Goal: Information Seeking & Learning: Learn about a topic

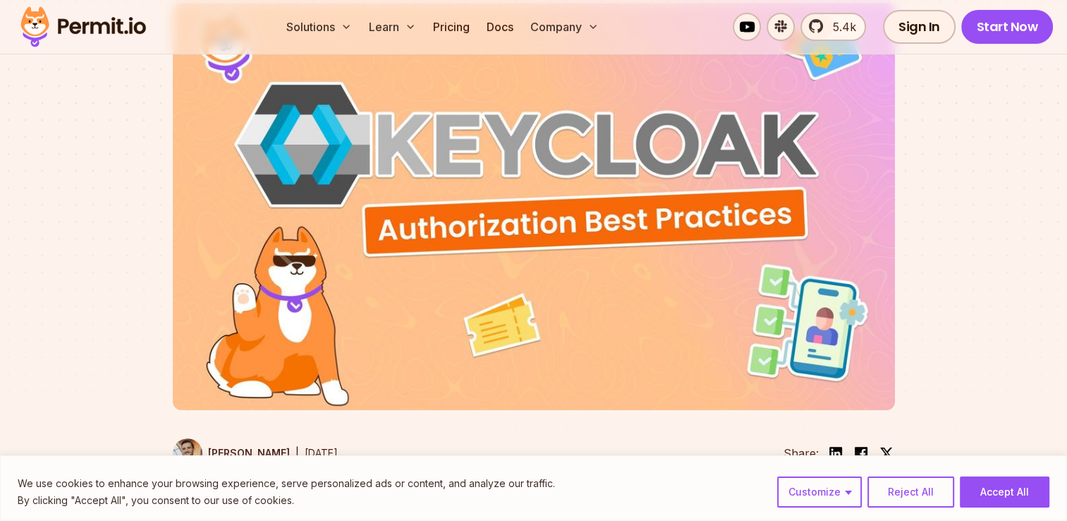
scroll to position [353, 0]
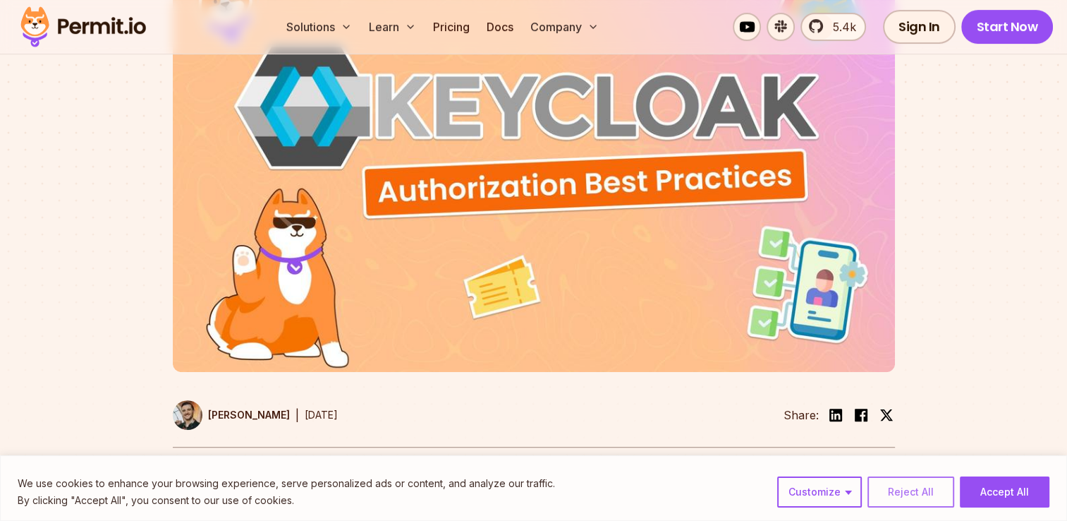
click at [911, 494] on button "Reject All" at bounding box center [911, 491] width 87 height 31
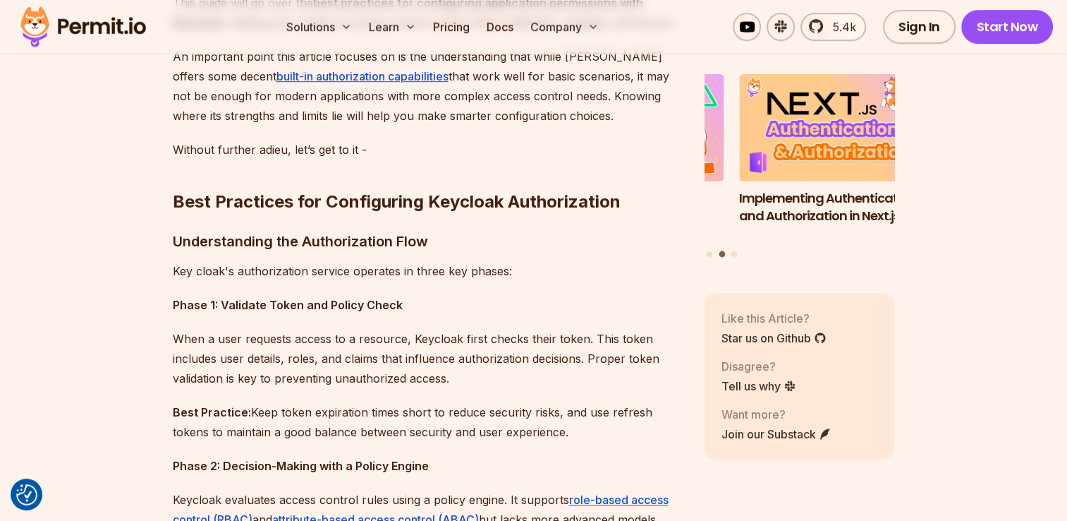
scroll to position [1129, 0]
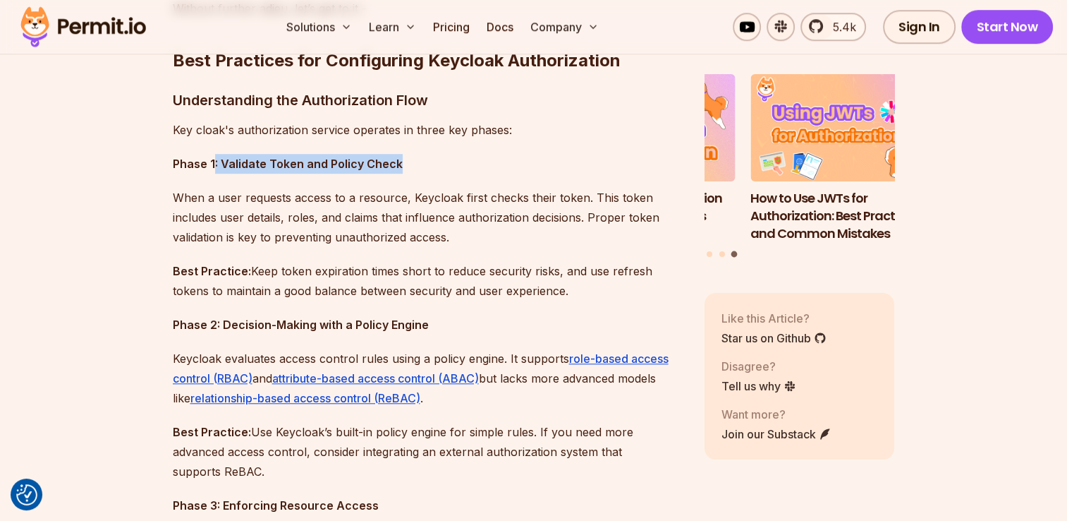
drag, startPoint x: 229, startPoint y: 162, endPoint x: 415, endPoint y: 169, distance: 185.6
click at [415, 169] on p "Phase 1: Validate Token and Policy Check" at bounding box center [427, 164] width 509 height 20
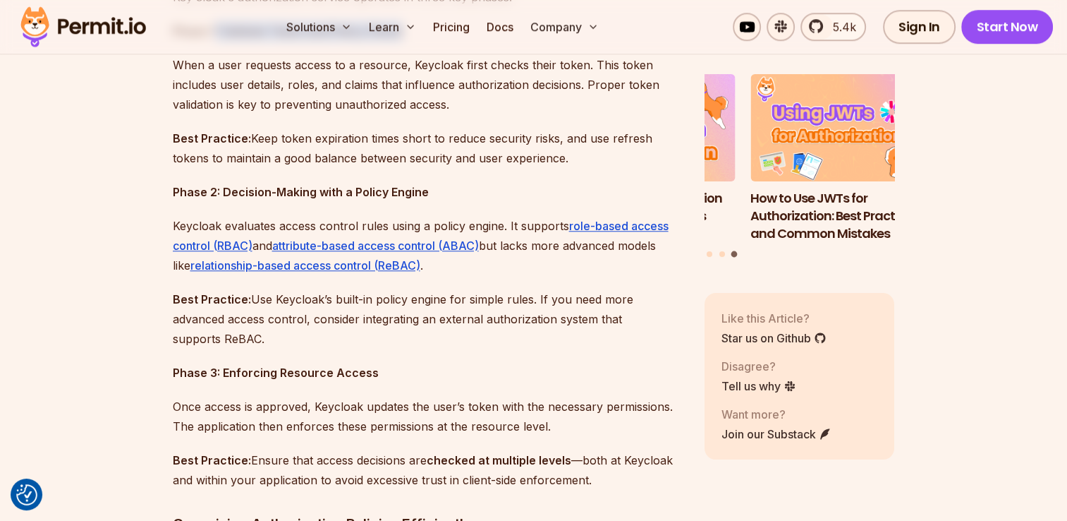
scroll to position [1270, 0]
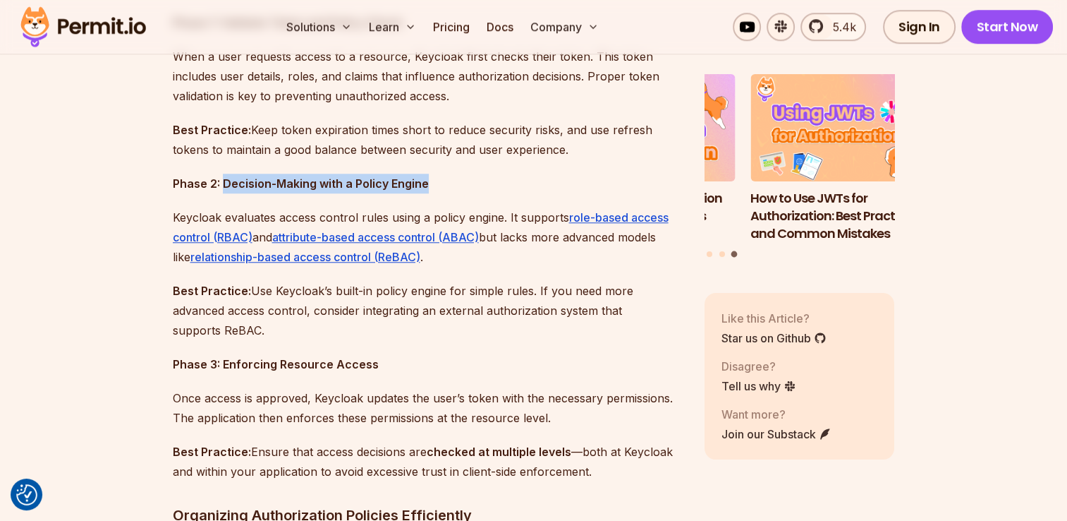
drag, startPoint x: 221, startPoint y: 186, endPoint x: 446, endPoint y: 187, distance: 225.0
click at [446, 187] on p "Phase 2: Decision-Making with a Policy Engine" at bounding box center [427, 184] width 509 height 20
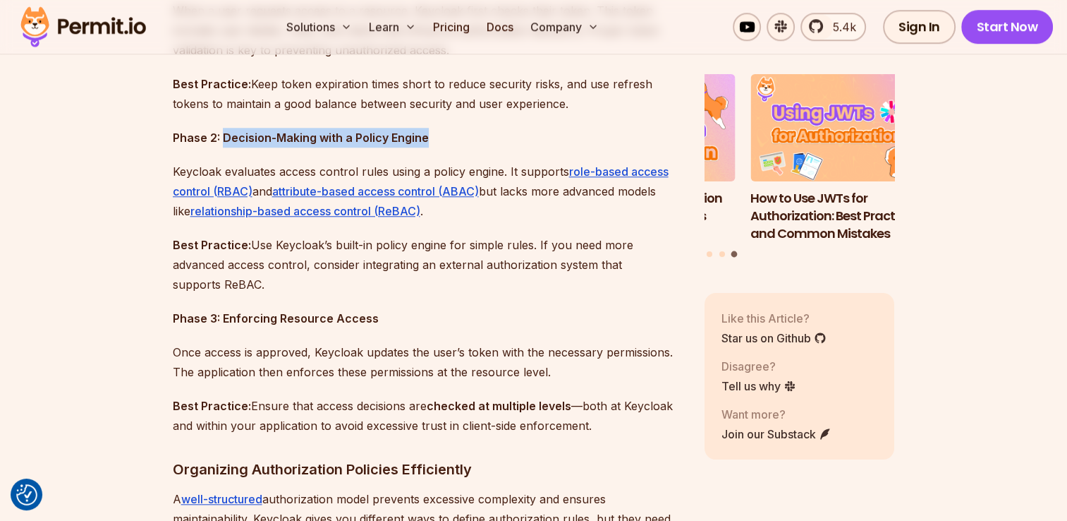
scroll to position [1340, 0]
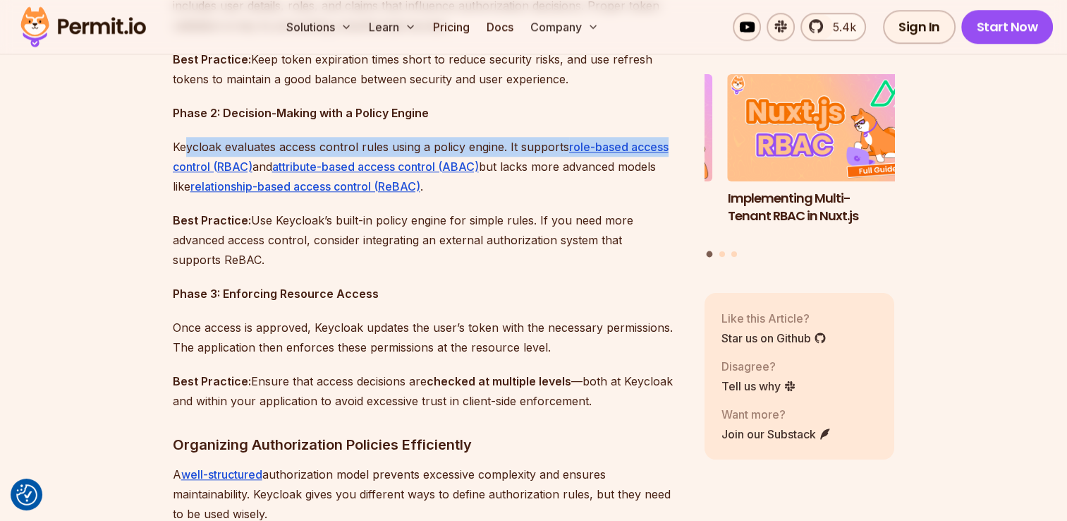
drag, startPoint x: 205, startPoint y: 146, endPoint x: 675, endPoint y: 154, distance: 470.6
click at [675, 154] on p "Keycloak evaluates access control rules using a policy engine. It supports role…" at bounding box center [427, 166] width 509 height 59
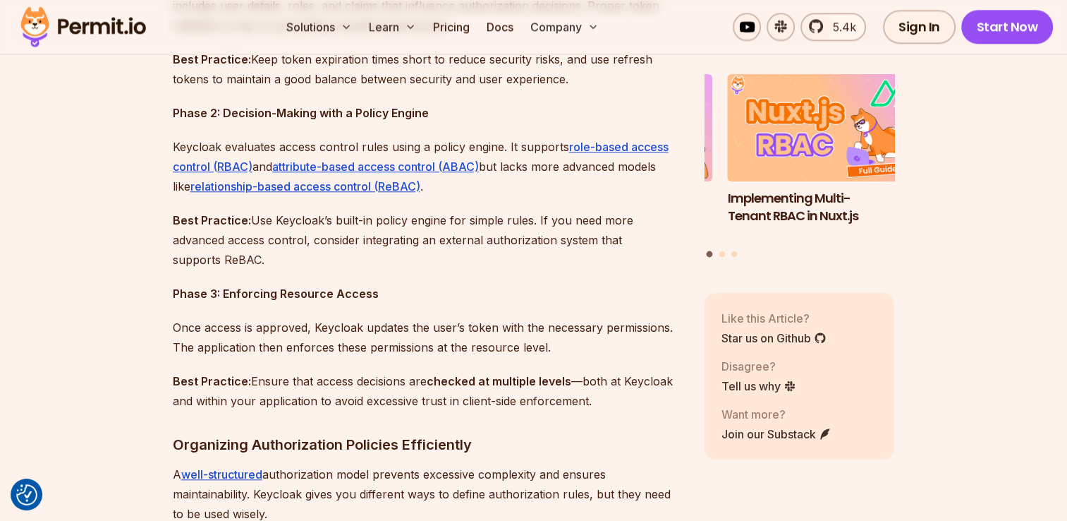
click at [406, 242] on p "Best Practice: Use Keycloak’s built-in policy engine for simple rules. If you n…" at bounding box center [427, 239] width 509 height 59
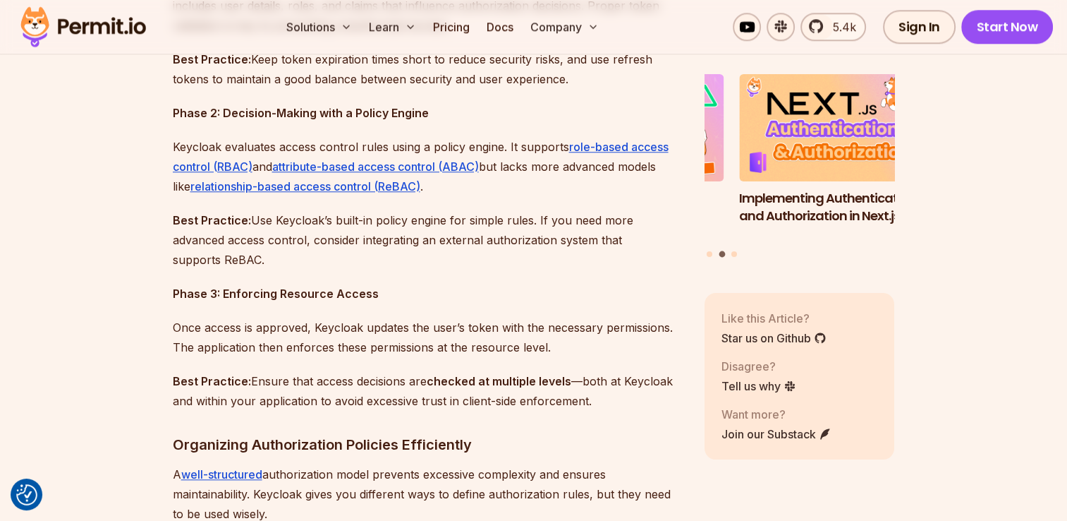
drag, startPoint x: 245, startPoint y: 219, endPoint x: 607, endPoint y: 262, distance: 363.7
click at [607, 262] on p "Best Practice: Use Keycloak’s built-in policy engine for simple rules. If you n…" at bounding box center [427, 239] width 509 height 59
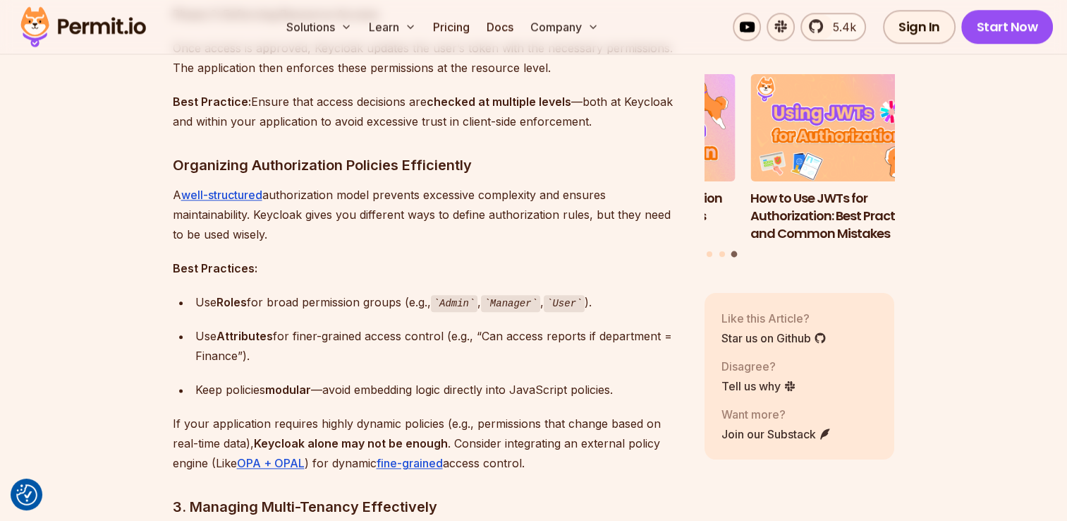
scroll to position [1622, 0]
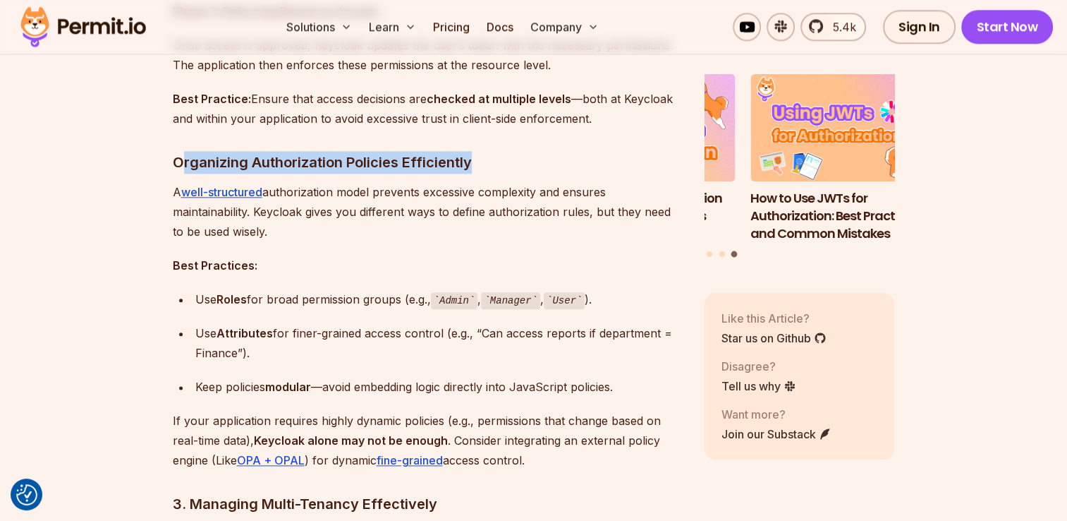
drag, startPoint x: 237, startPoint y: 163, endPoint x: 520, endPoint y: 171, distance: 283.0
click at [520, 171] on h3 "Organizing Authorization Policies Efficiently" at bounding box center [427, 162] width 509 height 23
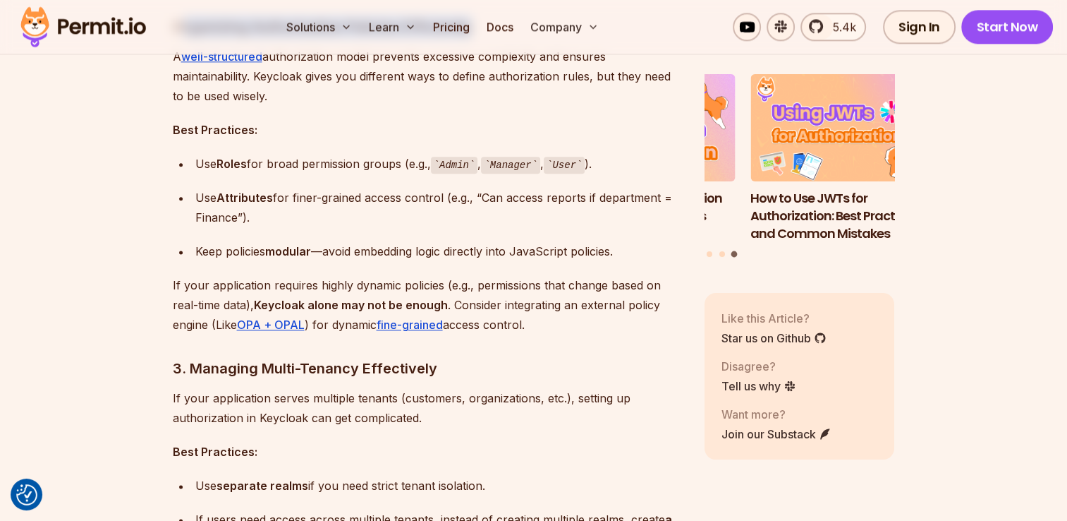
scroll to position [1763, 0]
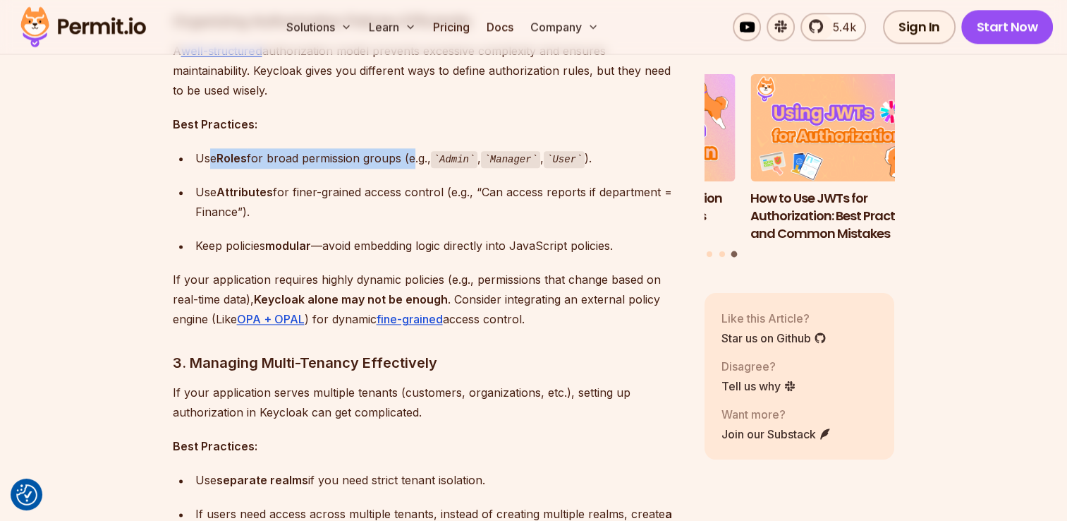
drag, startPoint x: 210, startPoint y: 157, endPoint x: 410, endPoint y: 162, distance: 200.4
click at [410, 162] on div "Use Roles for broad permission groups (e.g., Admin , Manager , User )." at bounding box center [438, 158] width 487 height 20
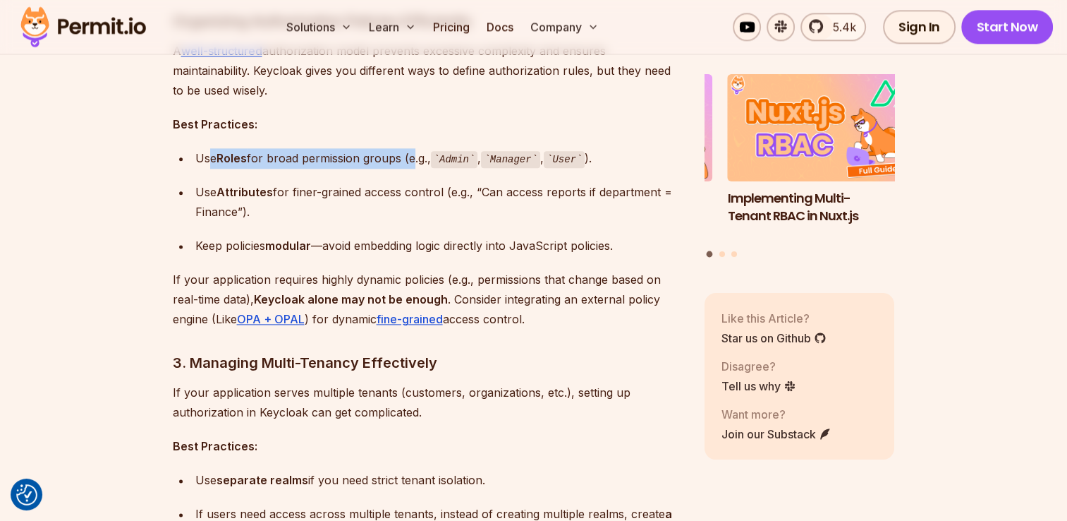
drag, startPoint x: 198, startPoint y: 188, endPoint x: 624, endPoint y: 213, distance: 426.8
click at [624, 213] on div "Use Attributes for finer-grained access control (e.g., “Can access reports if d…" at bounding box center [438, 202] width 487 height 40
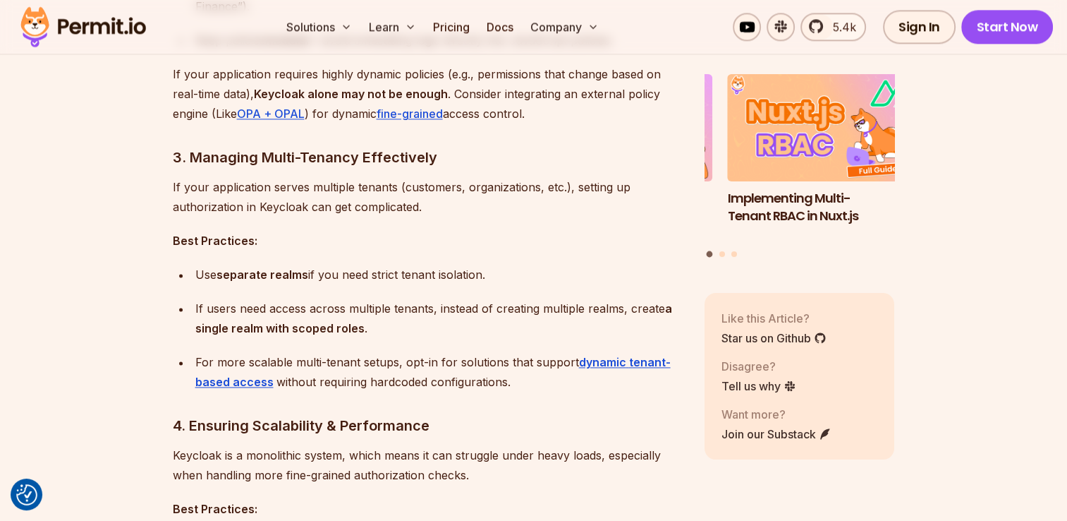
scroll to position [1975, 0]
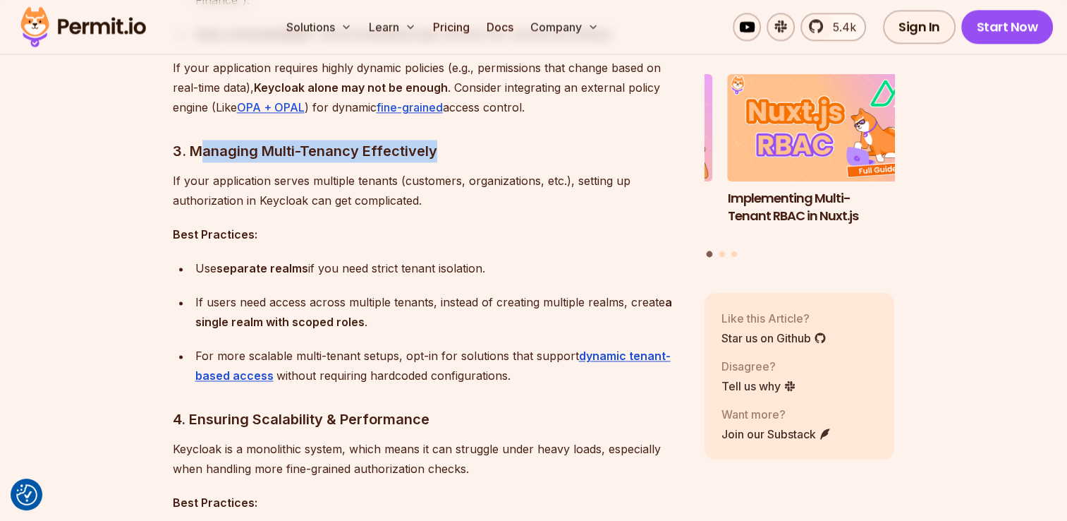
drag, startPoint x: 244, startPoint y: 150, endPoint x: 466, endPoint y: 154, distance: 221.5
click at [466, 154] on h3 "3. Managing Multi-Tenancy Effectively" at bounding box center [427, 151] width 509 height 23
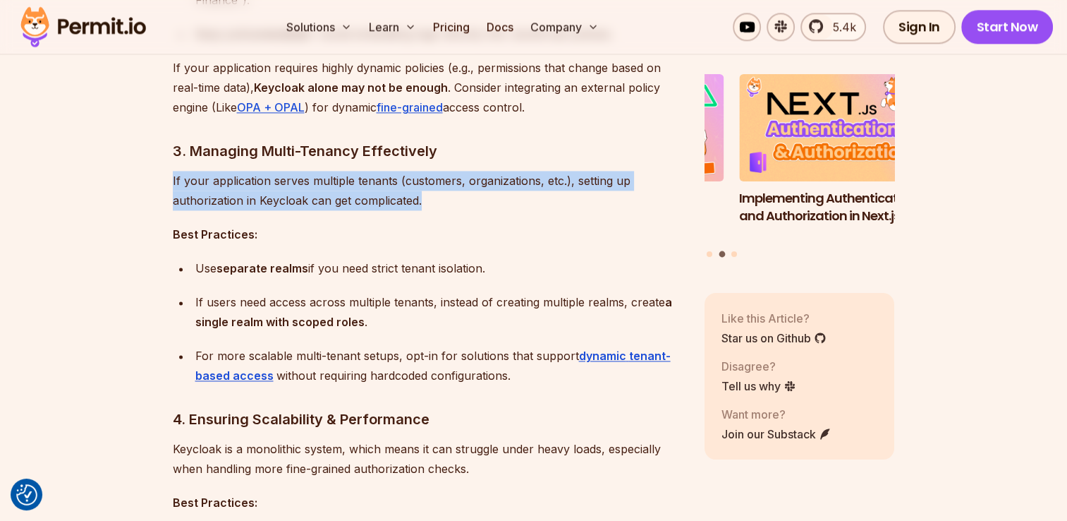
drag, startPoint x: 169, startPoint y: 177, endPoint x: 432, endPoint y: 202, distance: 263.6
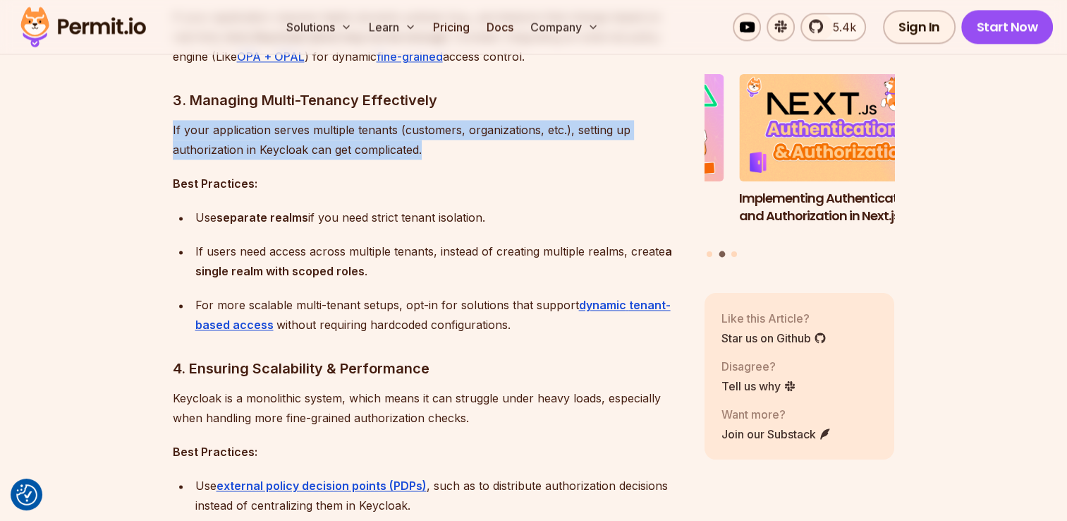
scroll to position [2046, 0]
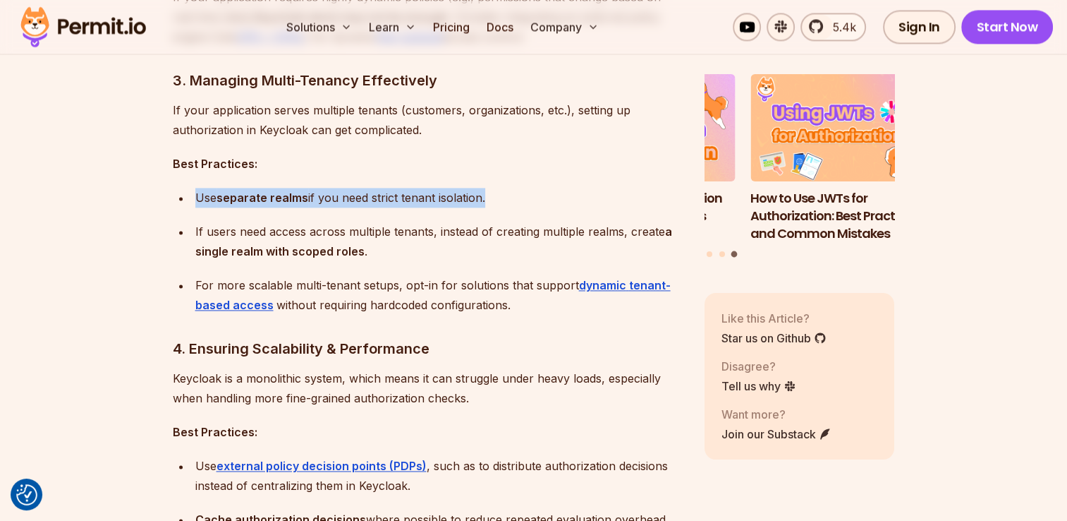
drag, startPoint x: 199, startPoint y: 193, endPoint x: 485, endPoint y: 199, distance: 285.7
click at [485, 199] on div "Use separate realms if you need strict tenant isolation." at bounding box center [438, 198] width 487 height 20
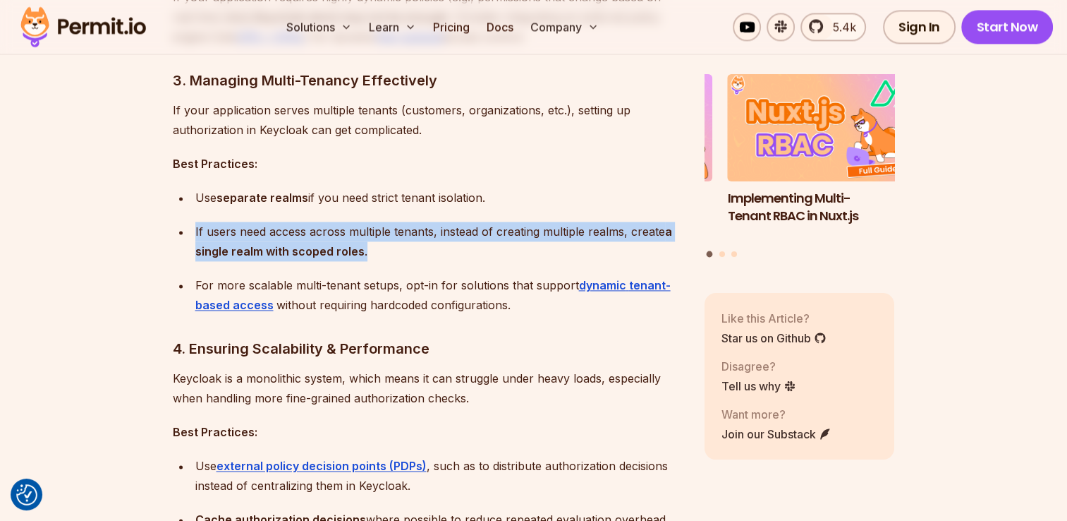
drag, startPoint x: 188, startPoint y: 229, endPoint x: 386, endPoint y: 249, distance: 199.3
click at [386, 249] on ul "Use separate realms if you need strict tenant isolation. If users need access a…" at bounding box center [427, 251] width 509 height 127
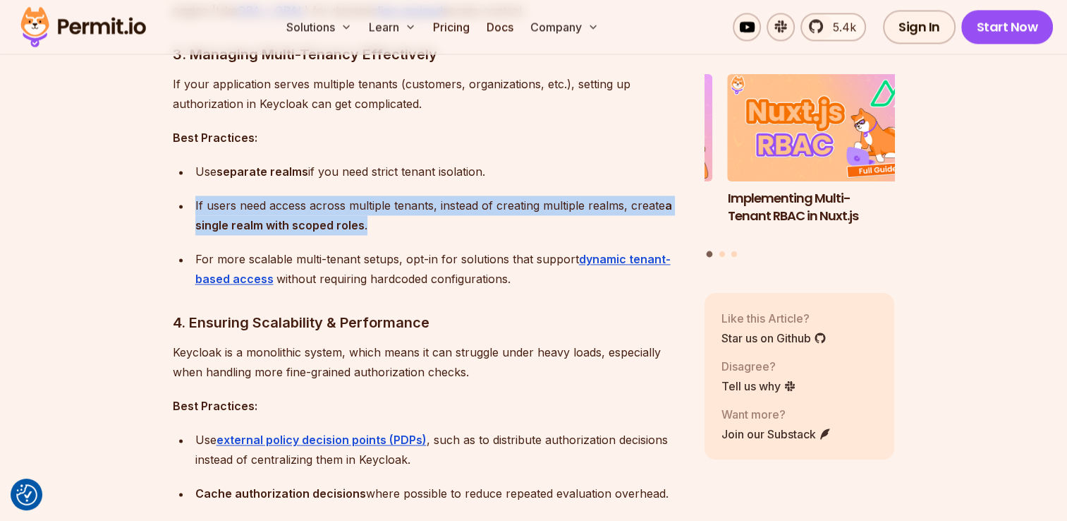
scroll to position [2116, 0]
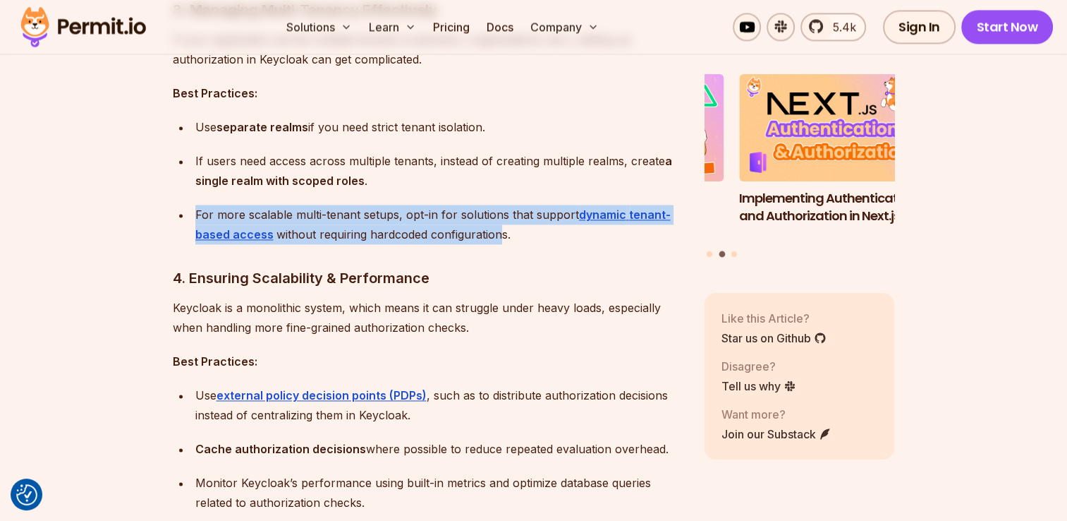
drag, startPoint x: 193, startPoint y: 214, endPoint x: 498, endPoint y: 233, distance: 306.0
click at [498, 233] on li "For more scalable multi-tenant setups, opt-in for solutions that support dynami…" at bounding box center [436, 225] width 491 height 40
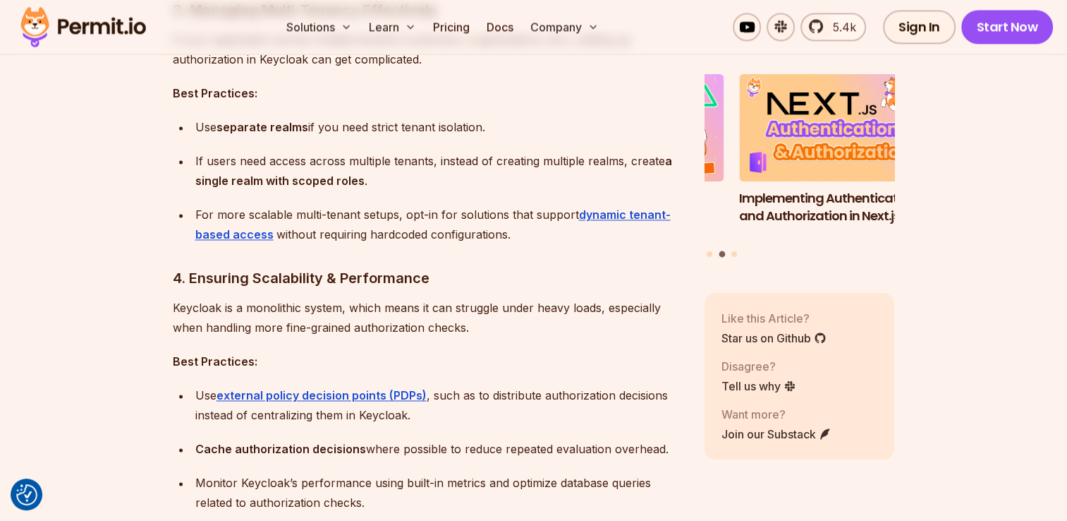
drag, startPoint x: 498, startPoint y: 233, endPoint x: 403, endPoint y: 267, distance: 100.2
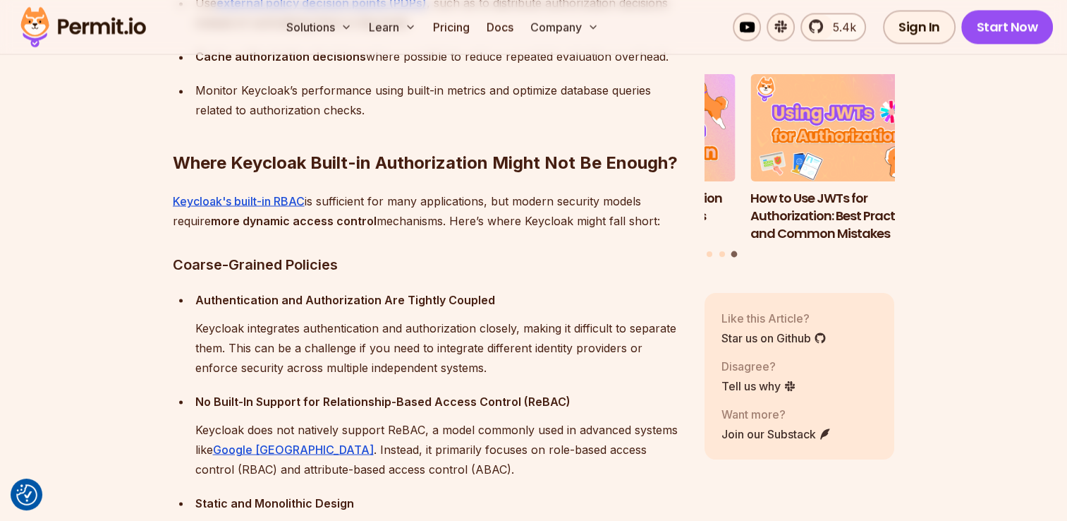
scroll to position [2539, 0]
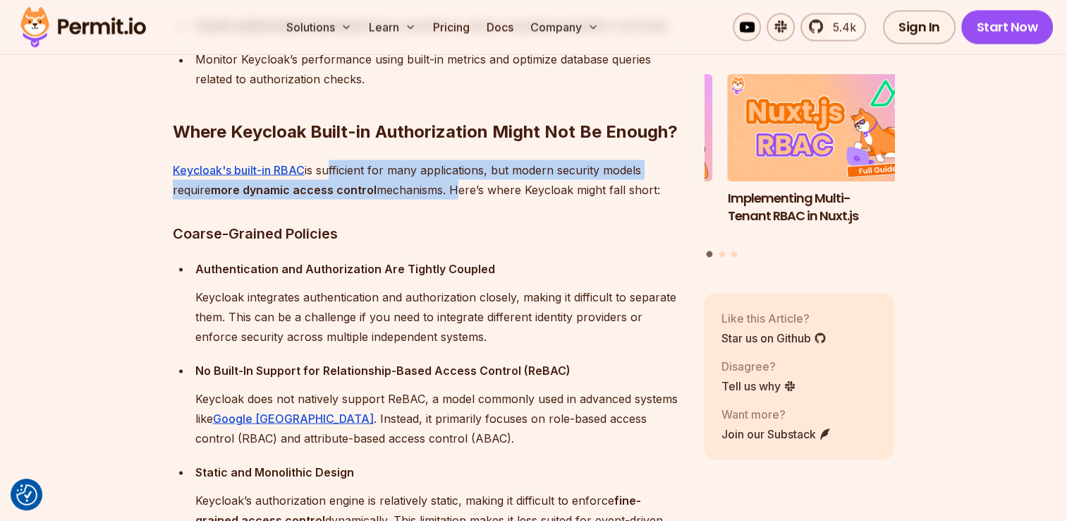
drag, startPoint x: 324, startPoint y: 169, endPoint x: 454, endPoint y: 192, distance: 131.2
click at [454, 191] on p "Keycloak's built-in RBAC is sufficient for many applications, but modern securi…" at bounding box center [427, 179] width 509 height 40
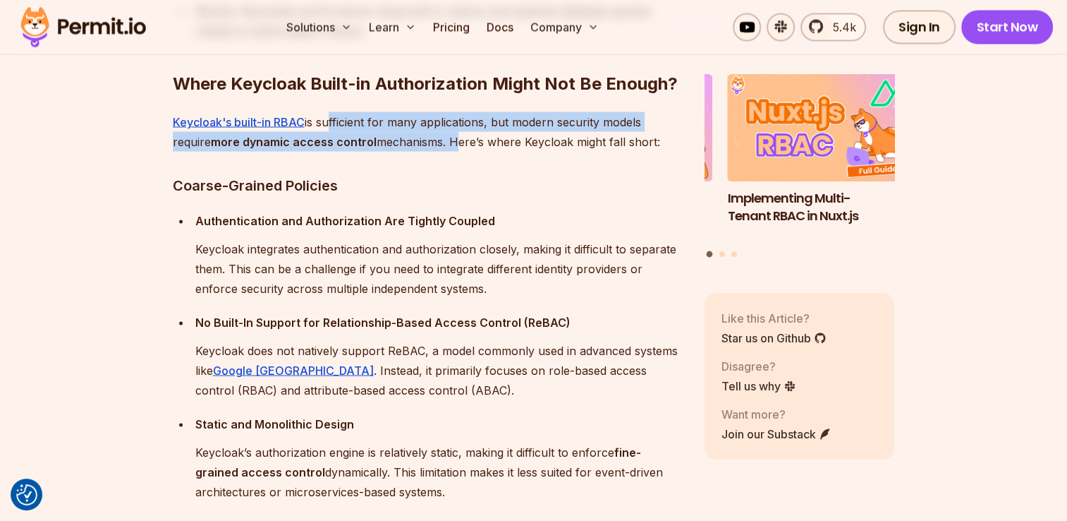
scroll to position [2610, 0]
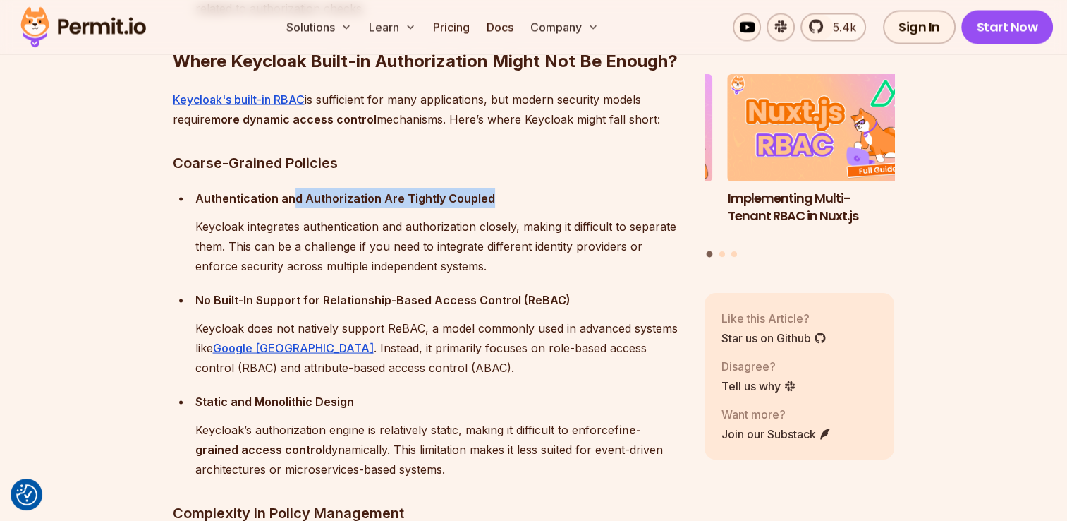
drag, startPoint x: 300, startPoint y: 196, endPoint x: 499, endPoint y: 199, distance: 198.9
click at [499, 198] on p "Authentication and Authorization Are Tightly Coupled" at bounding box center [438, 198] width 487 height 20
drag, startPoint x: 499, startPoint y: 199, endPoint x: 386, endPoint y: 233, distance: 117.8
click at [389, 233] on p "Keycloak integrates authentication and authorization closely, making it difficu…" at bounding box center [438, 245] width 487 height 59
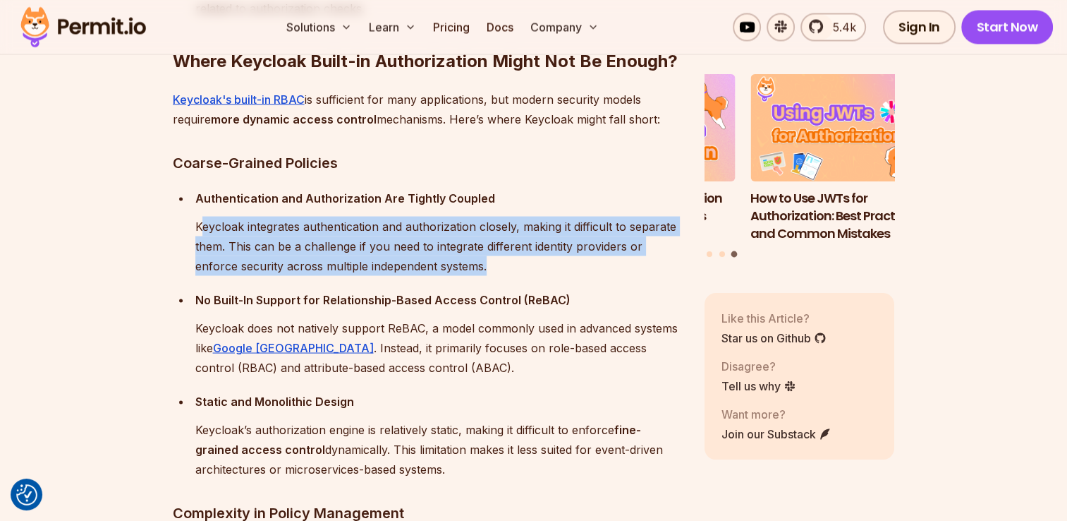
drag, startPoint x: 201, startPoint y: 220, endPoint x: 494, endPoint y: 262, distance: 295.8
click at [494, 262] on p "Keycloak integrates authentication and authorization closely, making it difficu…" at bounding box center [438, 245] width 487 height 59
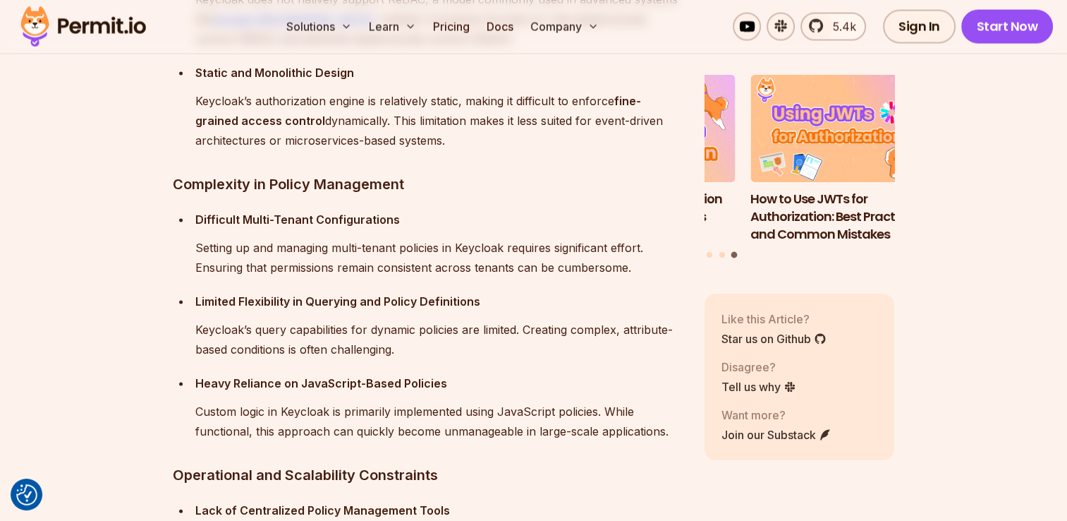
scroll to position [2963, 0]
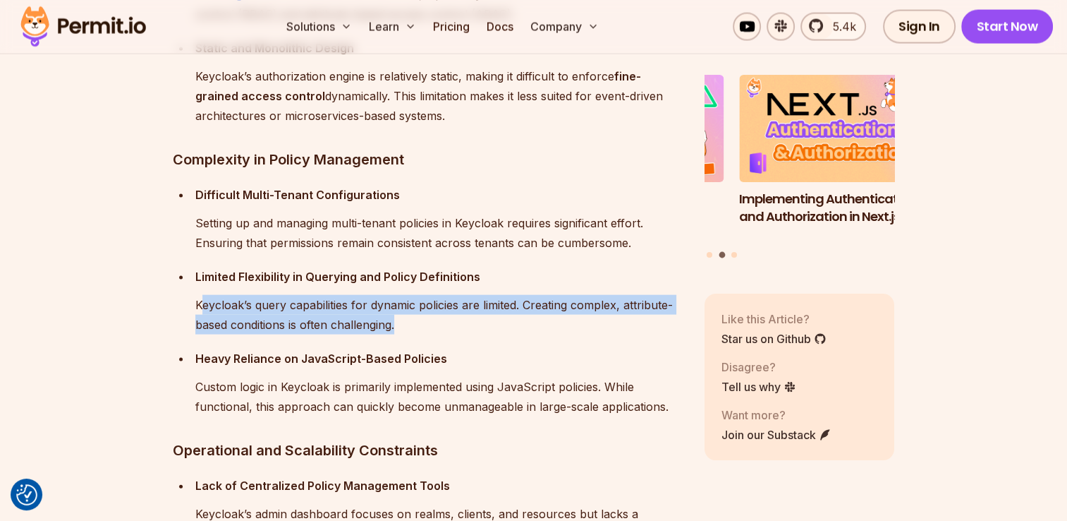
drag, startPoint x: 205, startPoint y: 305, endPoint x: 403, endPoint y: 327, distance: 199.4
click at [403, 327] on p "Keycloak’s query capabilities for dynamic policies are limited. Creating comple…" at bounding box center [438, 315] width 487 height 40
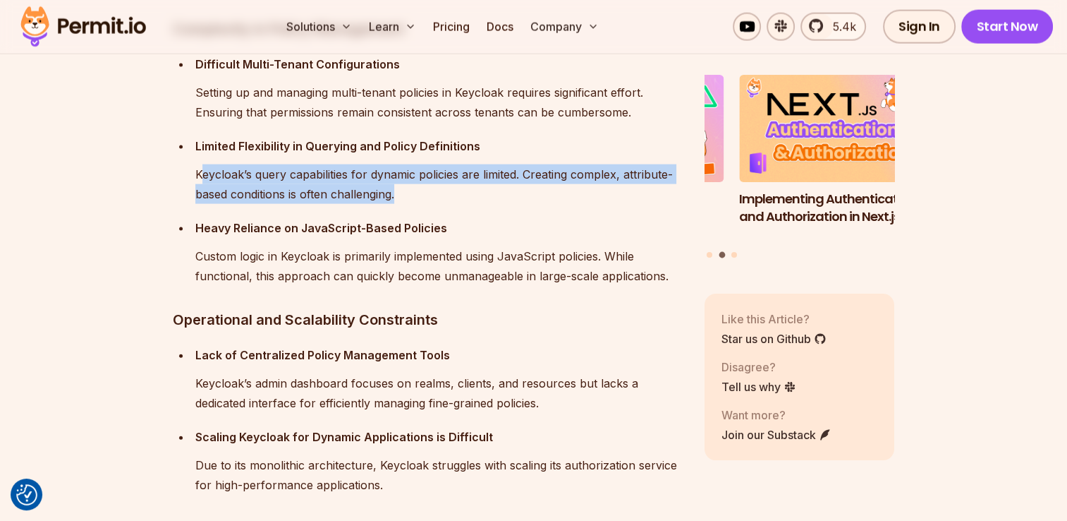
scroll to position [3104, 0]
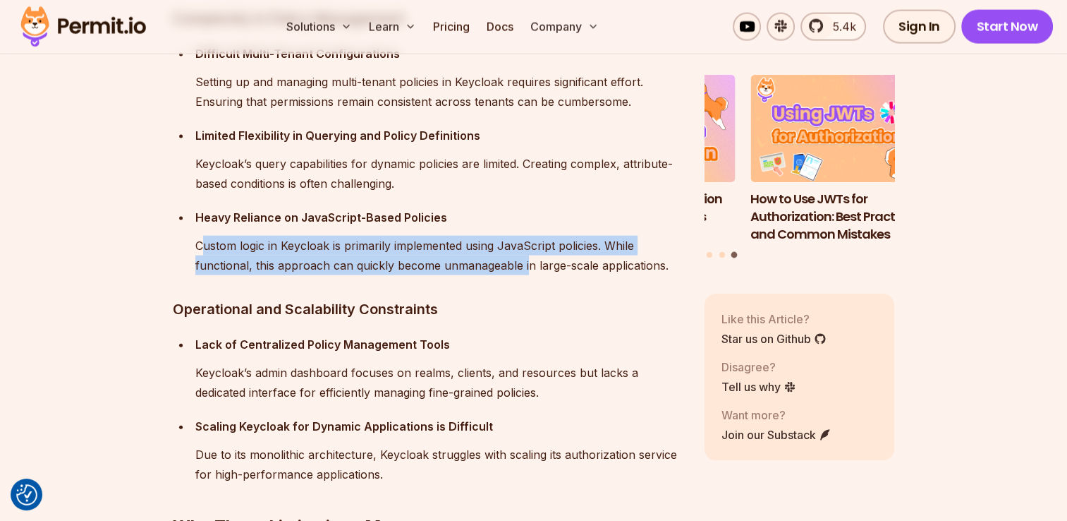
drag, startPoint x: 200, startPoint y: 245, endPoint x: 526, endPoint y: 264, distance: 326.5
click at [526, 264] on p "Custom logic in Keycloak is primarily implemented using JavaScript policies. Wh…" at bounding box center [438, 256] width 487 height 40
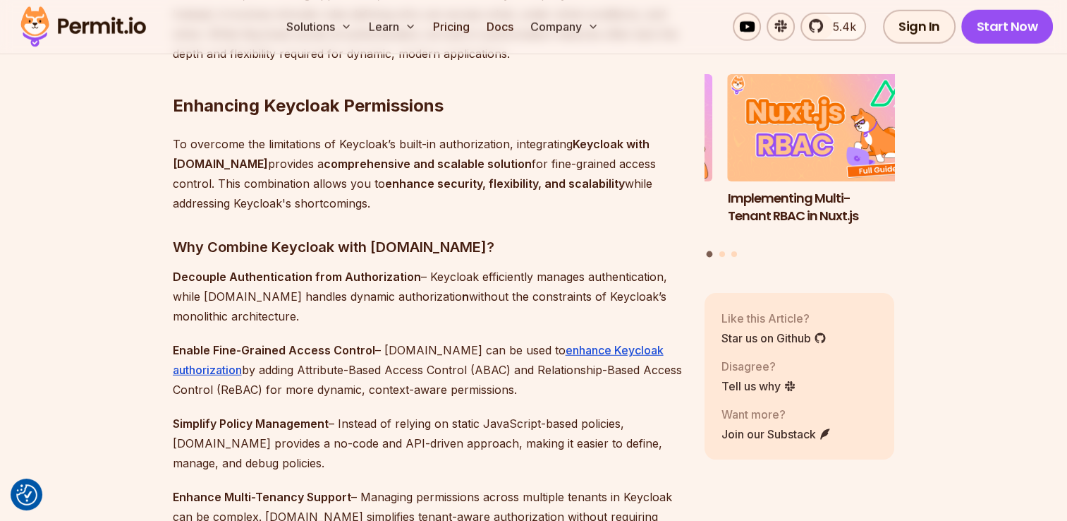
scroll to position [3809, 0]
